Goal: Find specific page/section: Find specific page/section

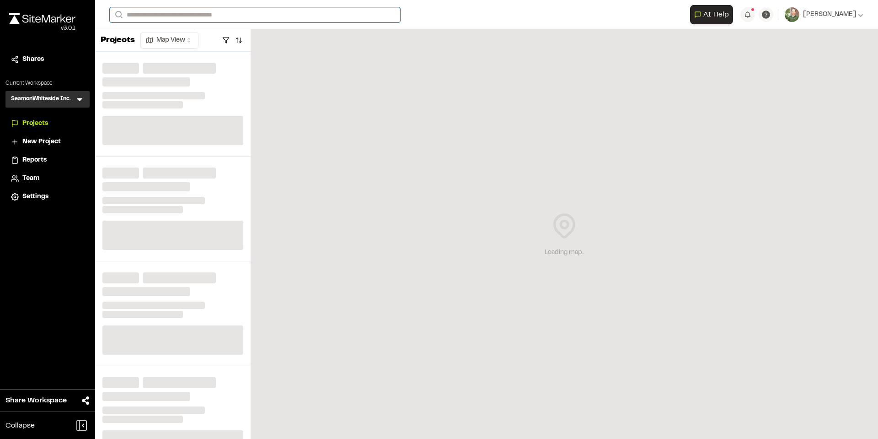
click at [233, 14] on input "Search" at bounding box center [255, 14] width 291 height 15
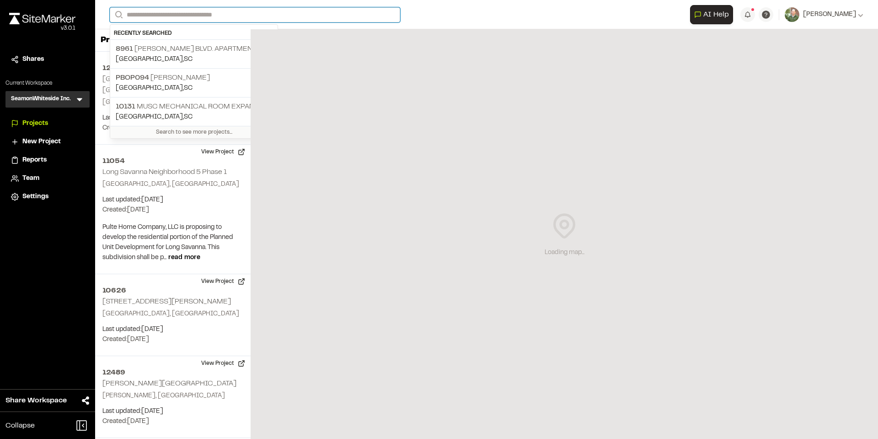
click at [248, 12] on input "Search" at bounding box center [255, 14] width 291 height 15
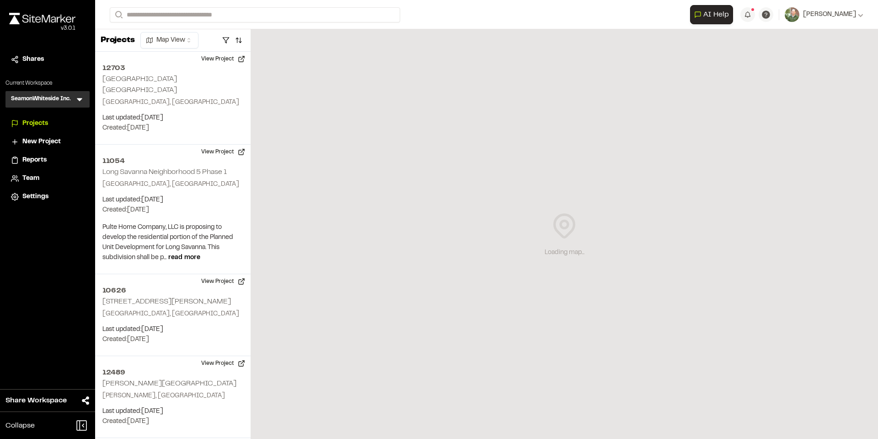
click at [151, 54] on p "[GEOGRAPHIC_DATA] , [GEOGRAPHIC_DATA]" at bounding box center [194, 59] width 156 height 10
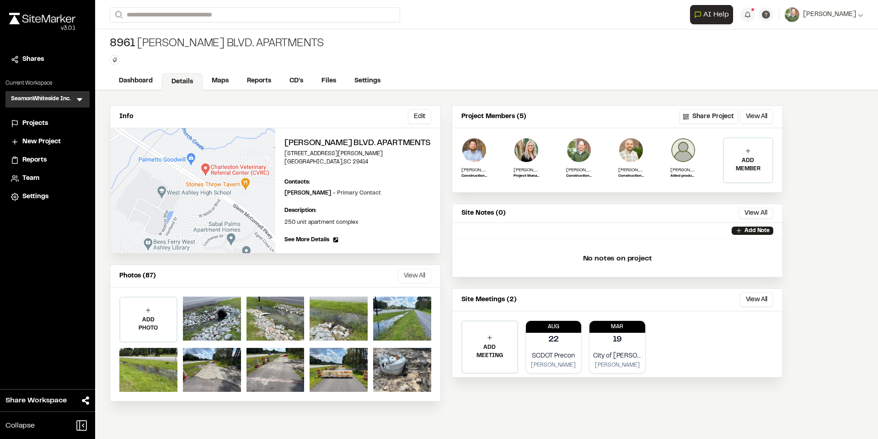
click at [415, 282] on button "View All" at bounding box center [414, 276] width 33 height 15
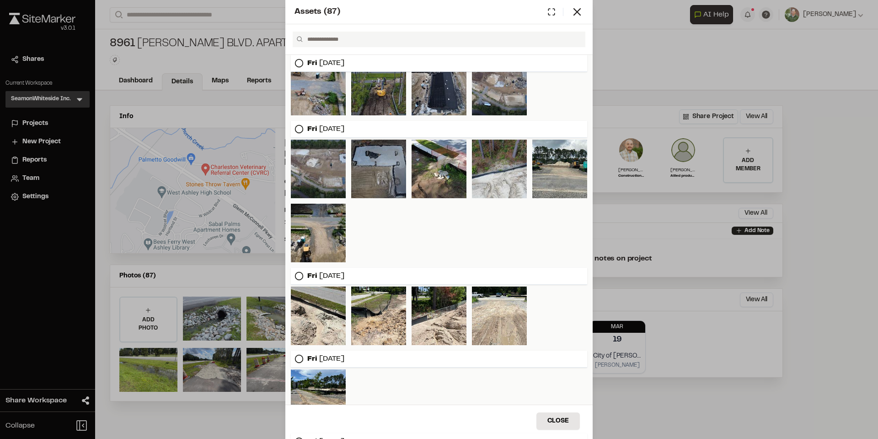
scroll to position [174, 0]
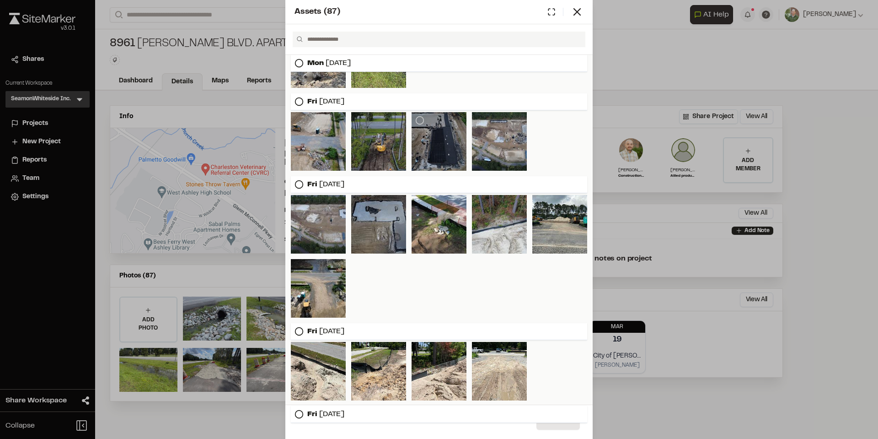
click at [440, 154] on div at bounding box center [439, 141] width 55 height 59
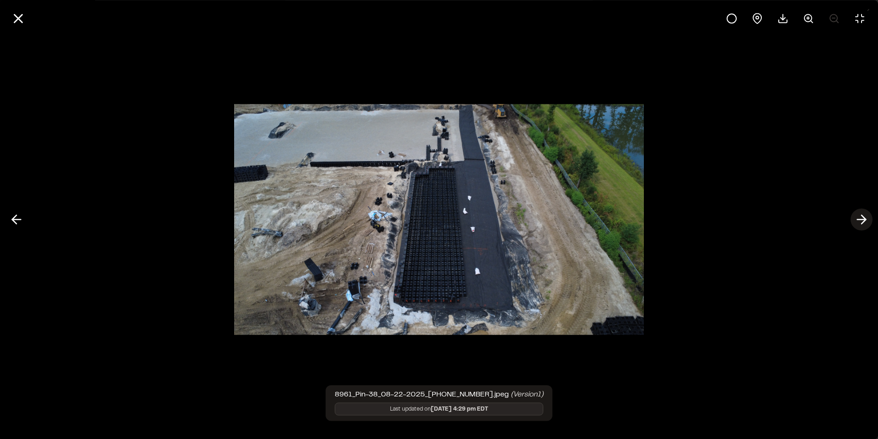
click at [860, 220] on icon at bounding box center [862, 220] width 15 height 16
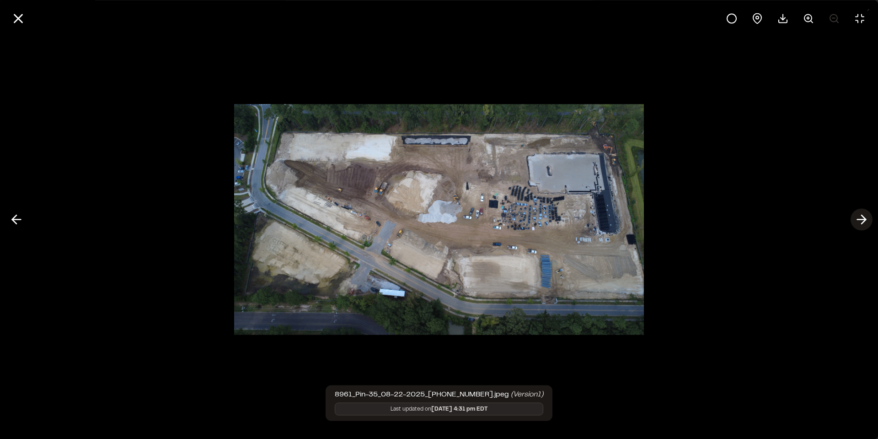
click at [860, 220] on line at bounding box center [862, 220] width 9 height 0
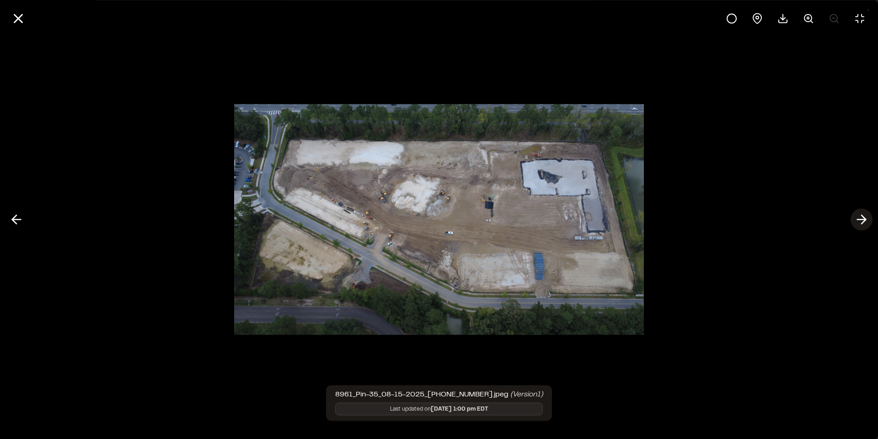
click at [860, 220] on line at bounding box center [862, 220] width 9 height 0
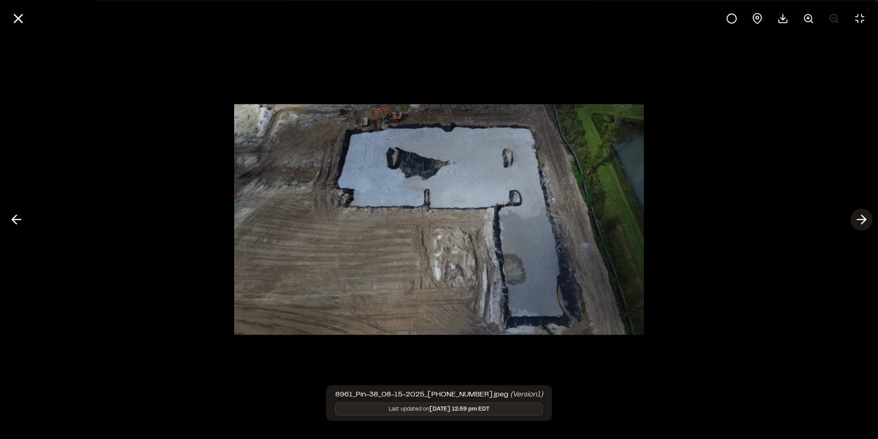
click at [860, 220] on line at bounding box center [862, 220] width 9 height 0
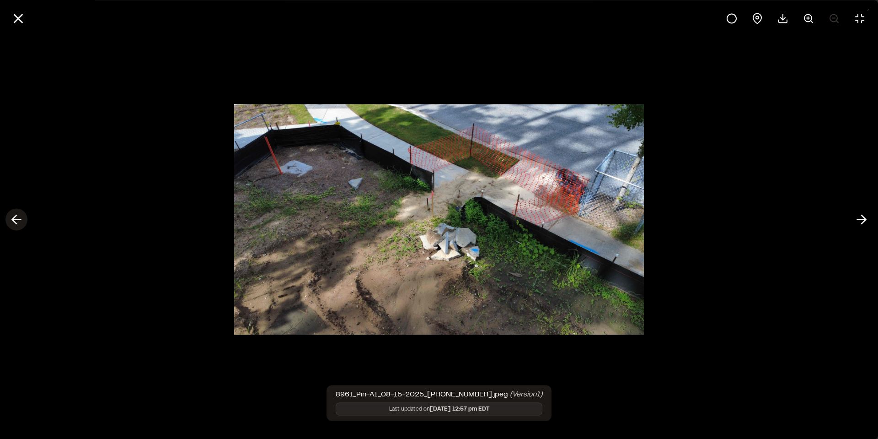
click at [20, 221] on icon at bounding box center [16, 220] width 15 height 16
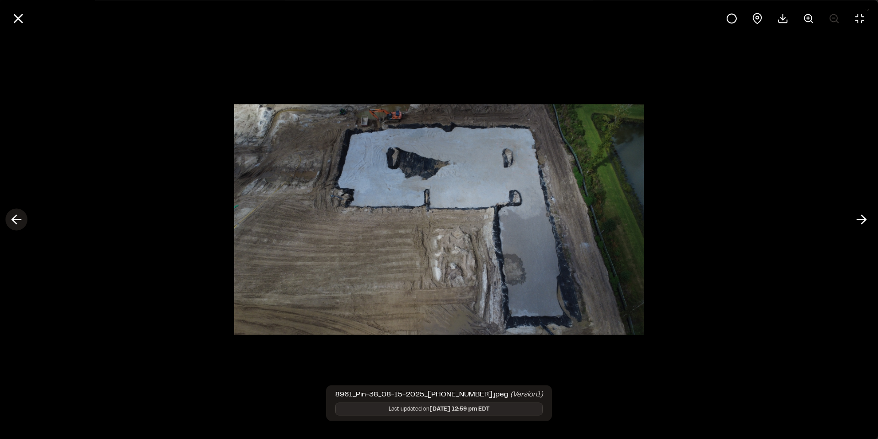
click at [17, 218] on icon at bounding box center [16, 220] width 15 height 16
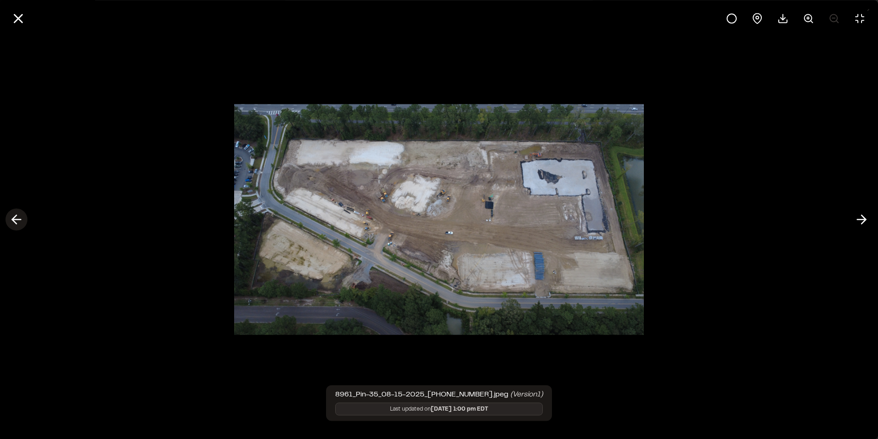
click at [17, 218] on icon at bounding box center [16, 220] width 15 height 16
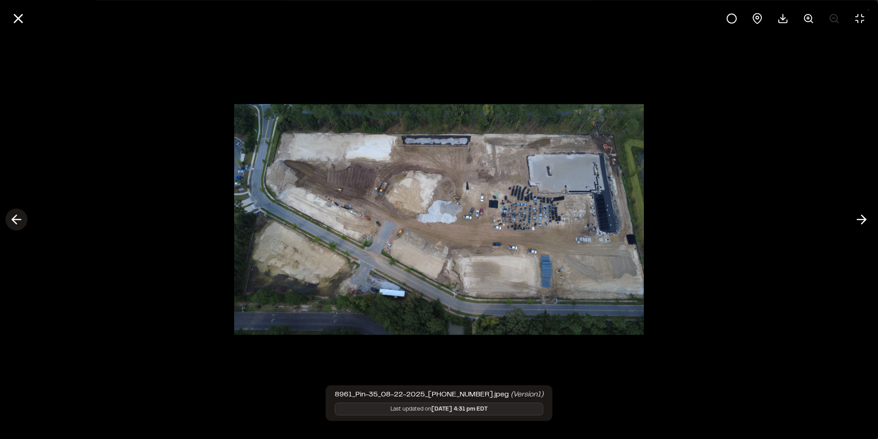
click at [17, 218] on icon at bounding box center [16, 220] width 15 height 16
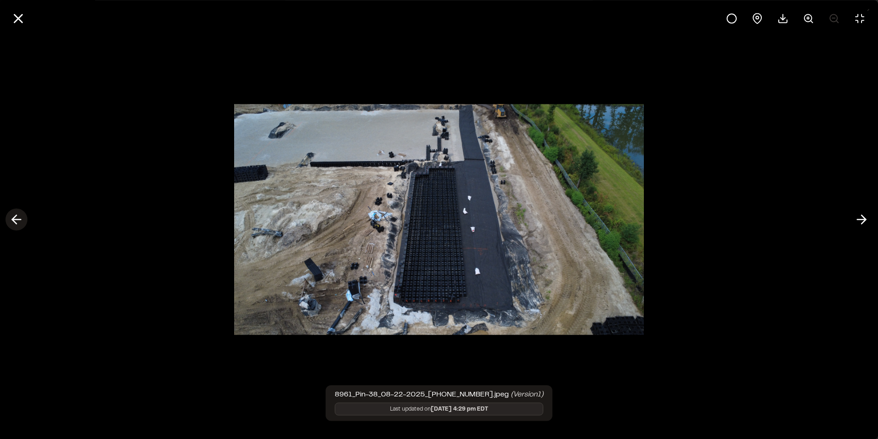
click at [15, 218] on icon at bounding box center [16, 220] width 15 height 16
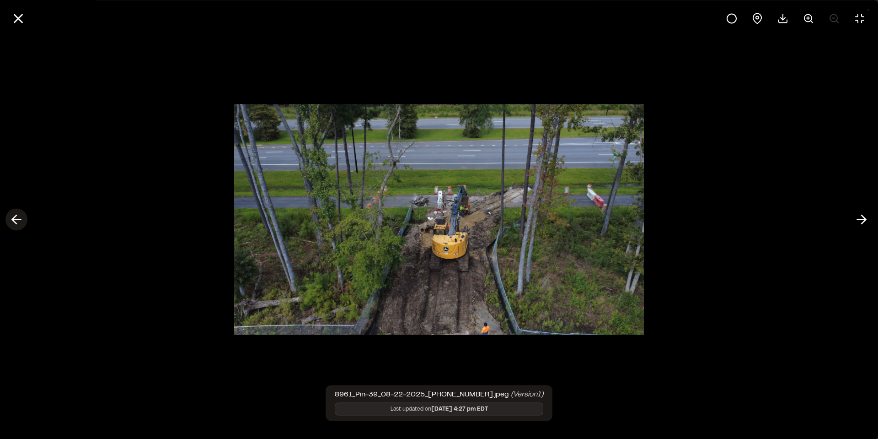
click at [11, 213] on icon at bounding box center [16, 220] width 15 height 16
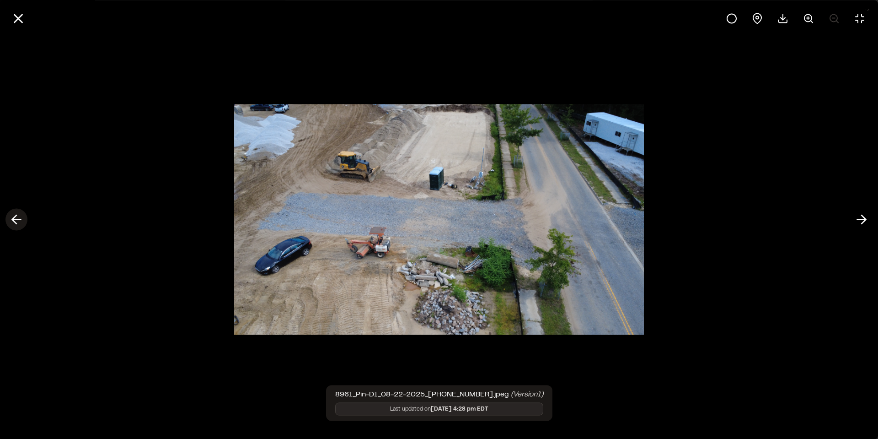
click at [19, 221] on icon at bounding box center [16, 220] width 15 height 16
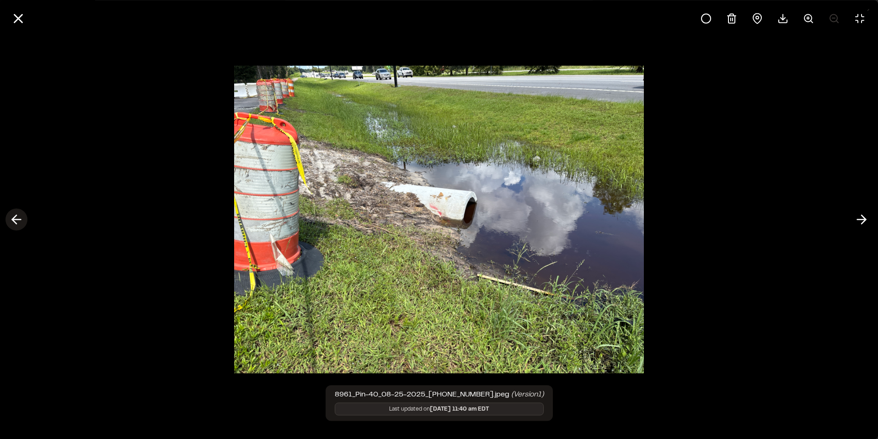
click at [23, 220] on icon at bounding box center [16, 220] width 15 height 16
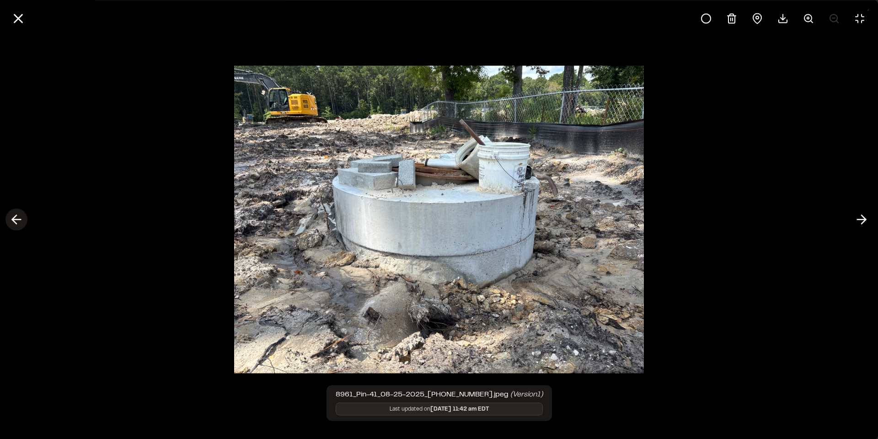
click at [22, 220] on icon at bounding box center [16, 220] width 15 height 16
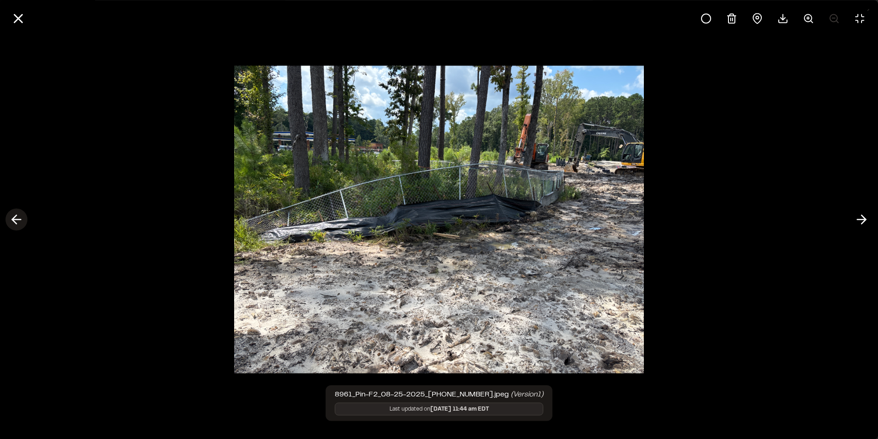
click at [22, 220] on icon at bounding box center [16, 220] width 15 height 16
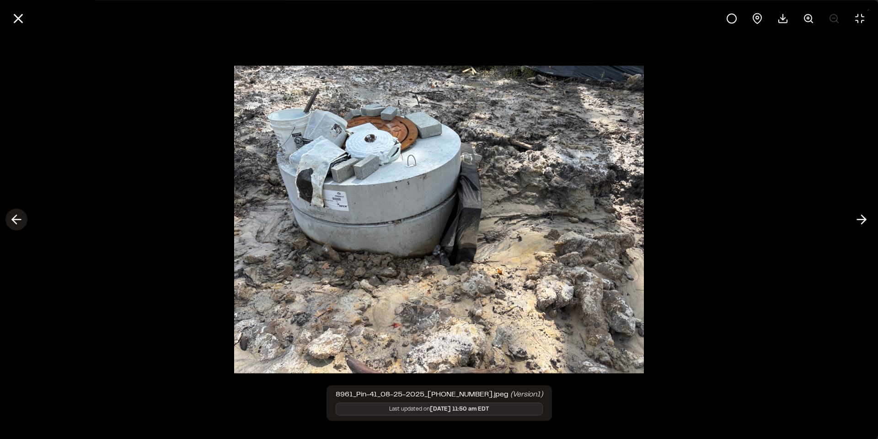
click at [22, 220] on icon at bounding box center [16, 220] width 15 height 16
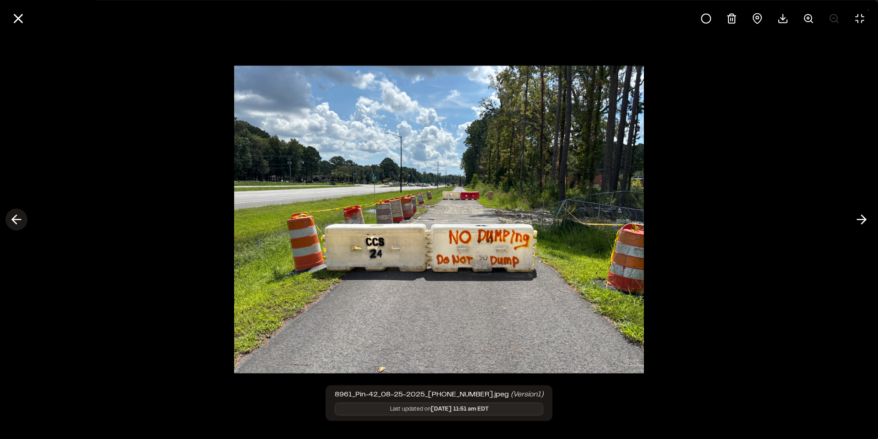
click at [22, 220] on icon at bounding box center [16, 220] width 15 height 16
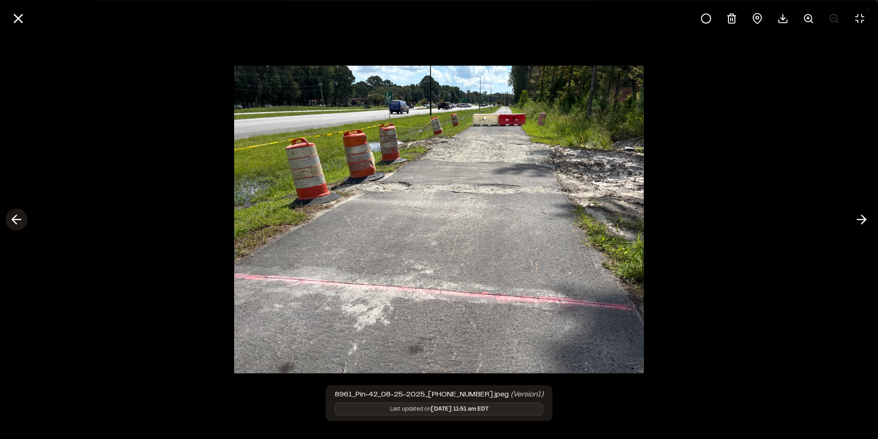
click at [11, 212] on icon at bounding box center [16, 220] width 15 height 16
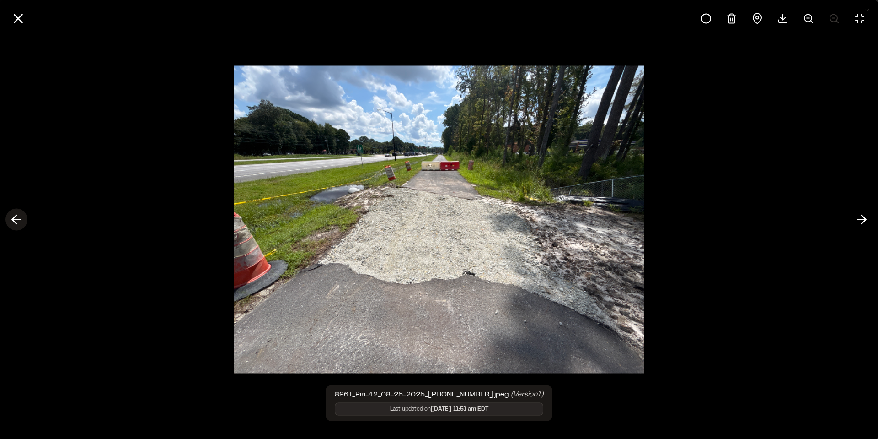
click at [21, 214] on div "8961_Pin-42_08-25-2025_[PHONE_NUMBER].jpeg (Version 1 ) Last updated on [DATE] …" at bounding box center [439, 219] width 878 height 439
